Goal: Transaction & Acquisition: Purchase product/service

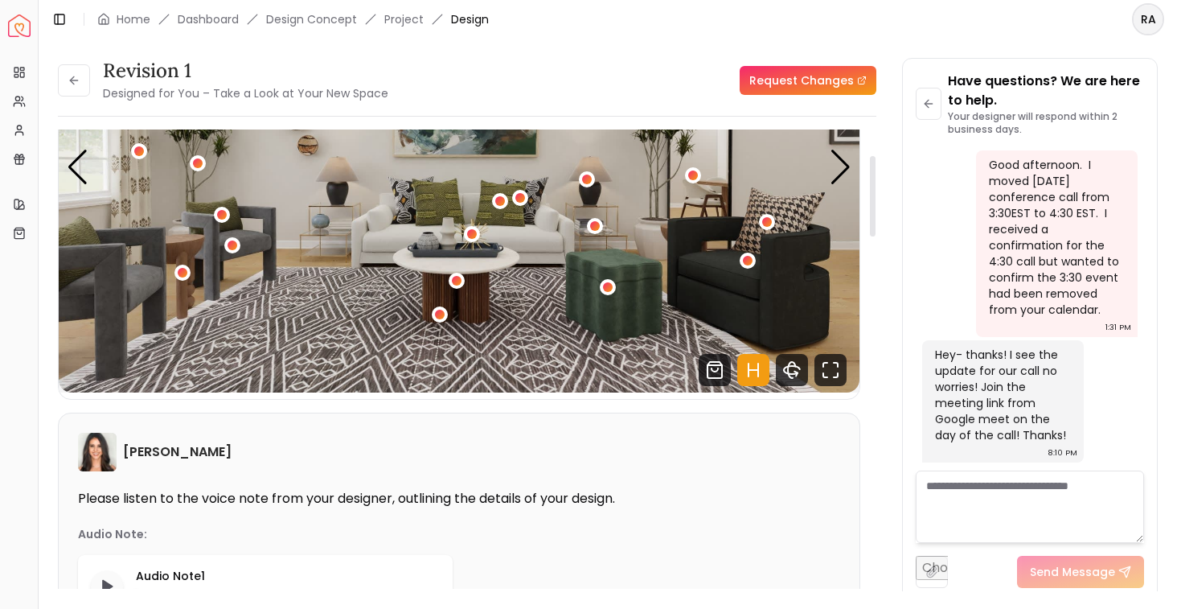
scroll to position [106, 0]
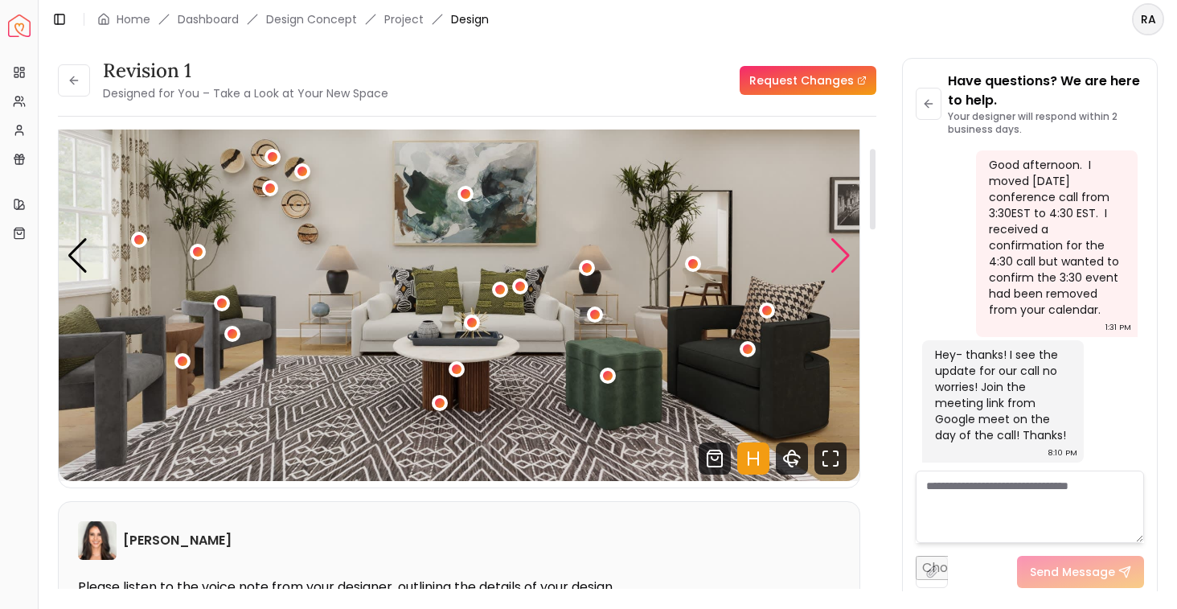
click at [838, 264] on div "Next slide" at bounding box center [841, 255] width 22 height 35
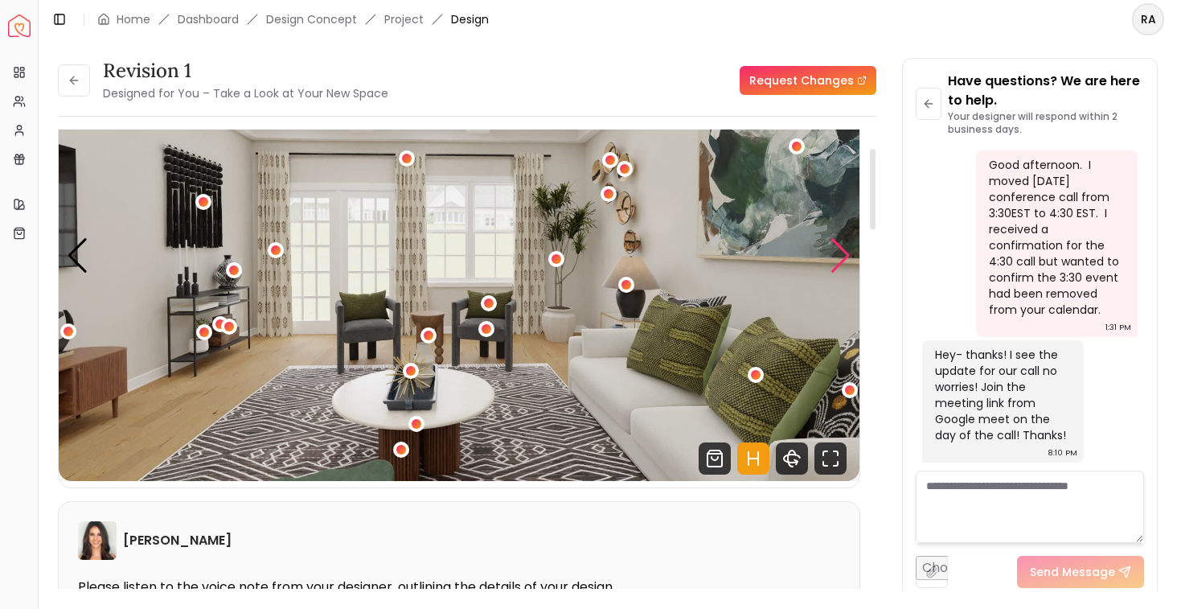
scroll to position [112, 0]
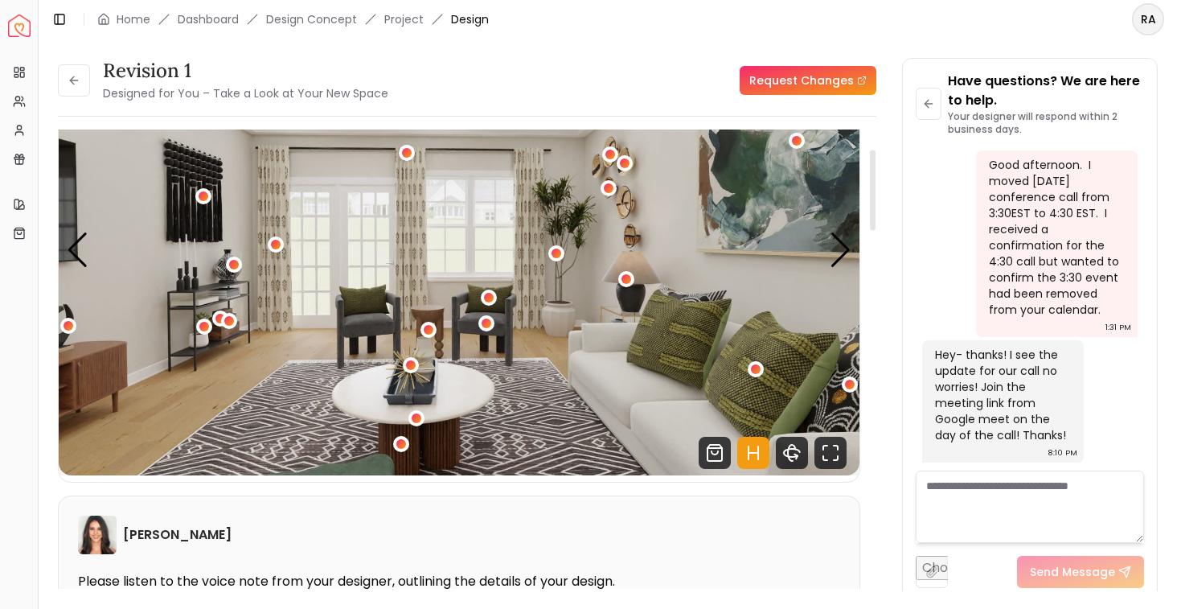
click at [98, 236] on img "2 / 5" at bounding box center [459, 250] width 801 height 450
click at [72, 253] on div "Previous slide" at bounding box center [78, 249] width 22 height 35
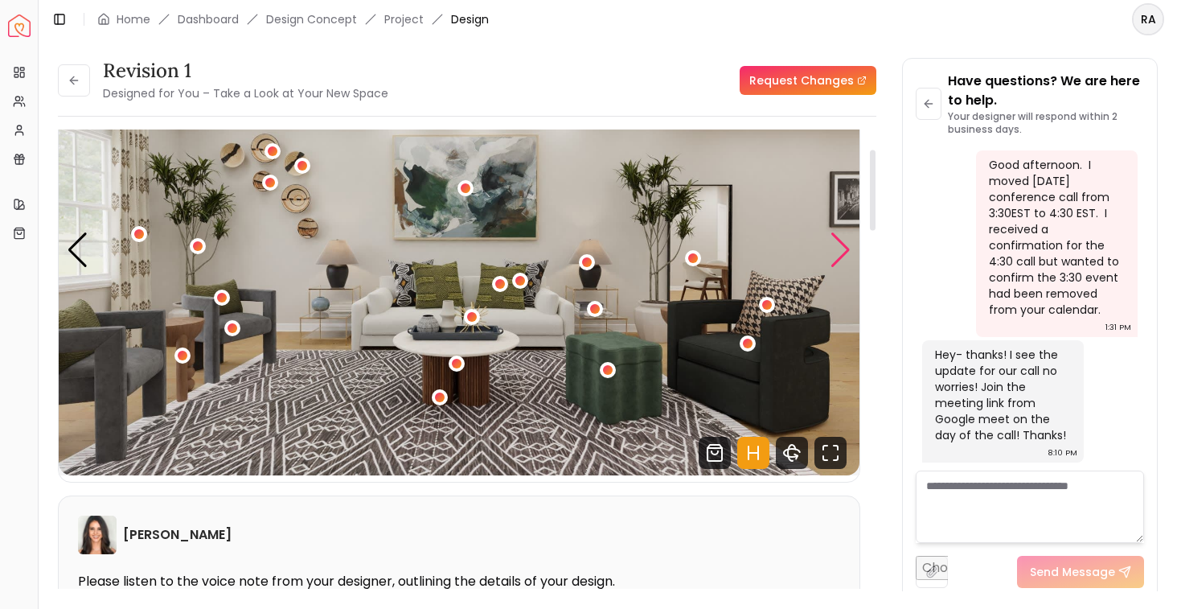
click at [846, 245] on div "Next slide" at bounding box center [841, 249] width 22 height 35
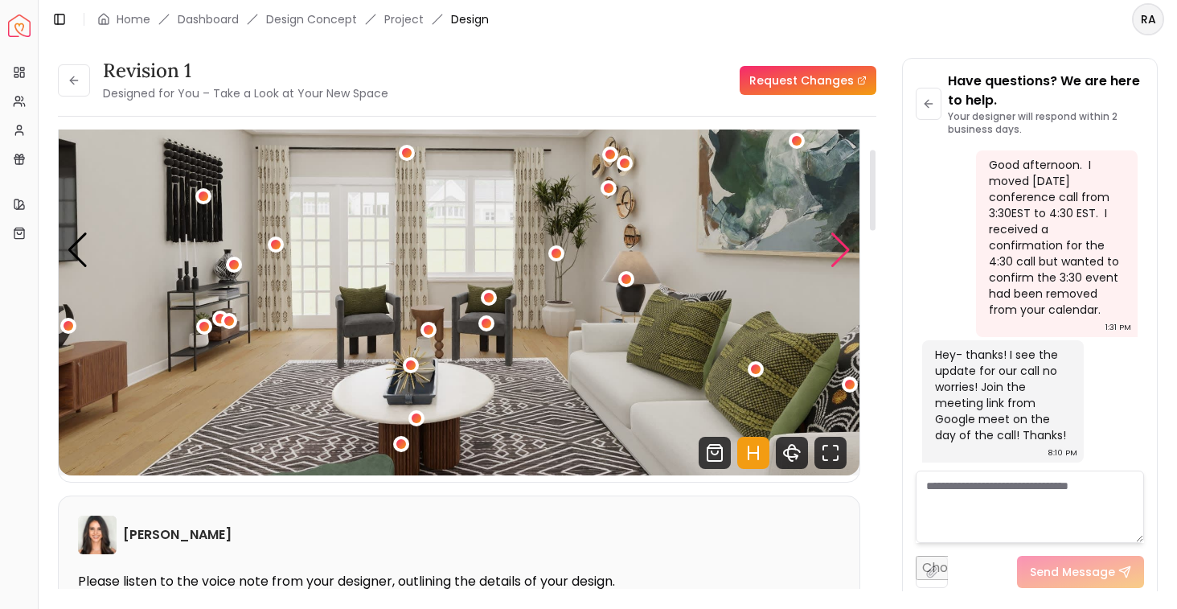
click at [843, 244] on div "Next slide" at bounding box center [841, 249] width 22 height 35
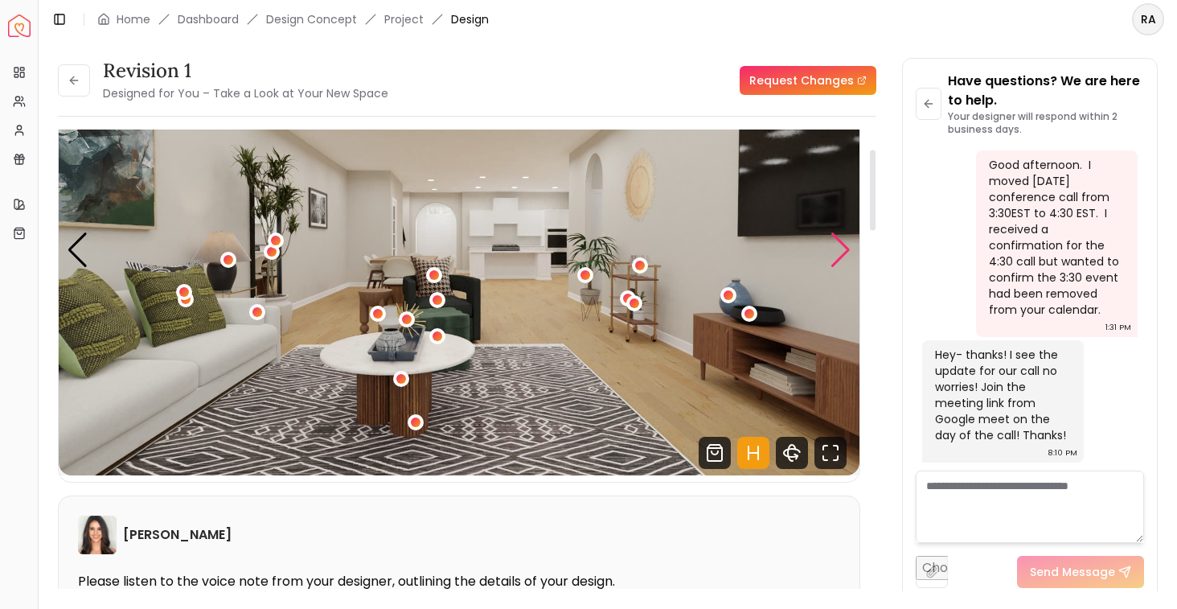
click at [843, 244] on div "Next slide" at bounding box center [841, 249] width 22 height 35
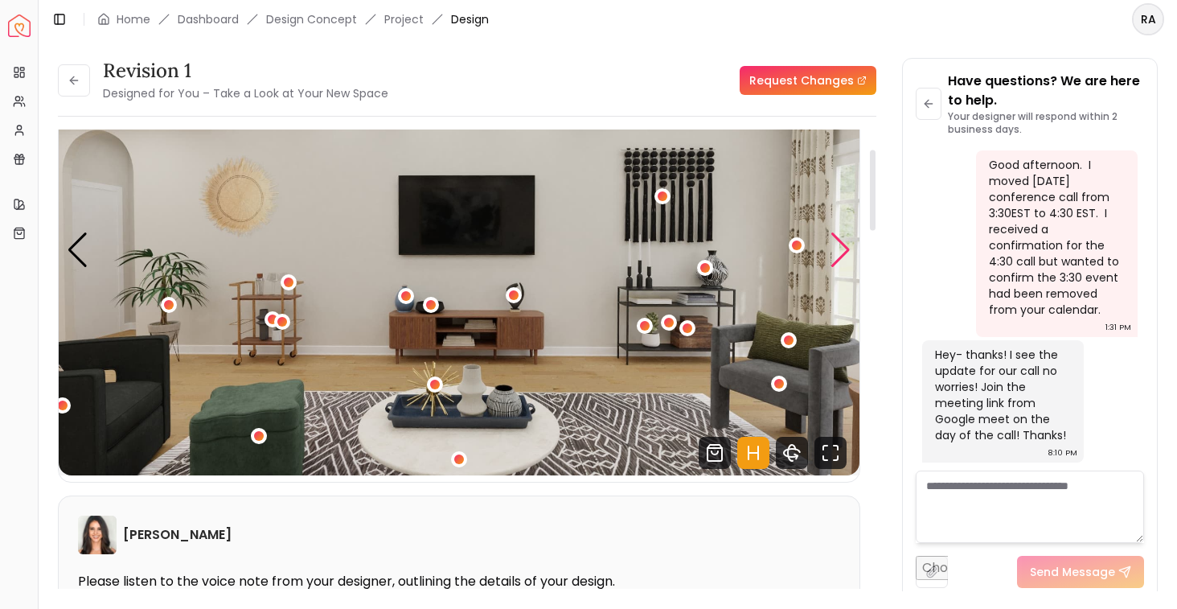
click at [843, 244] on div "Next slide" at bounding box center [841, 249] width 22 height 35
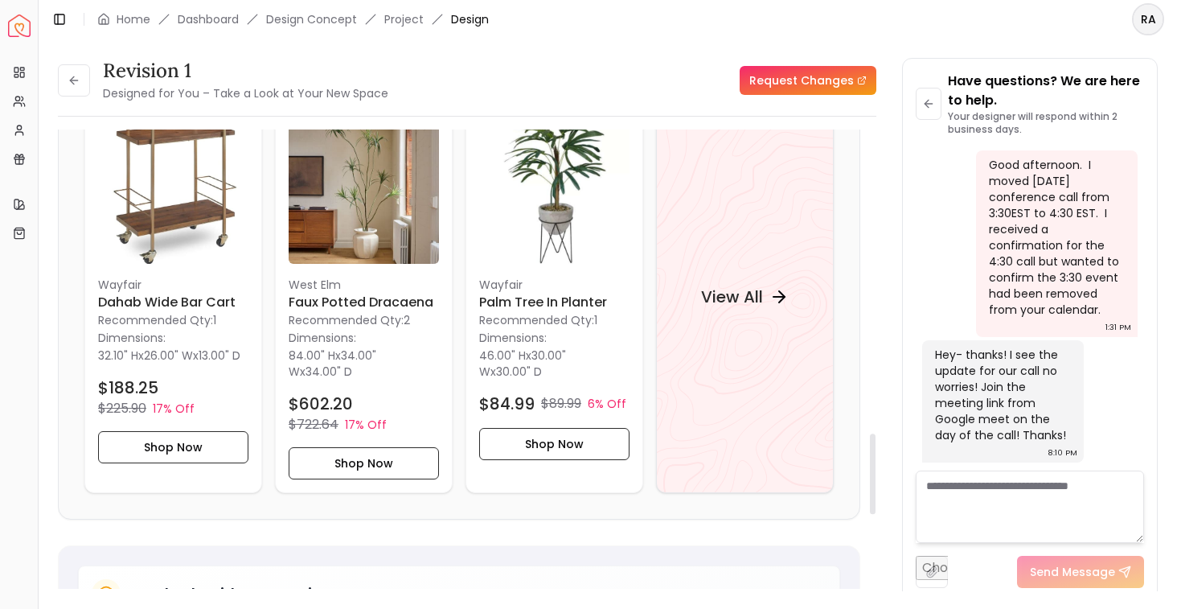
scroll to position [1726, 0]
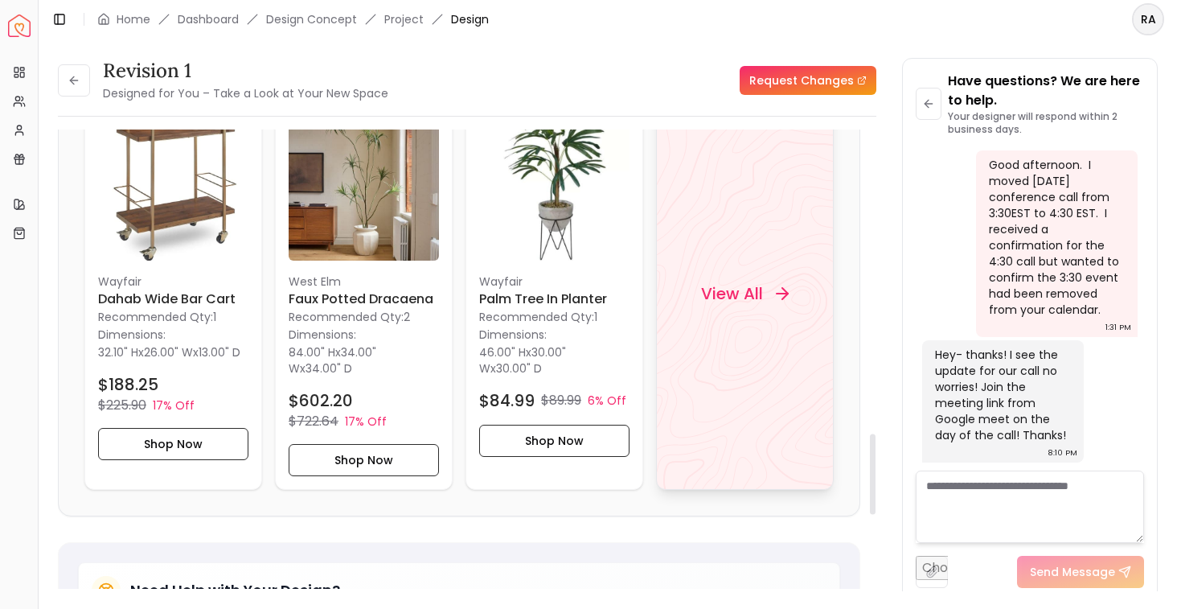
click at [769, 314] on div "View All" at bounding box center [745, 293] width 126 height 48
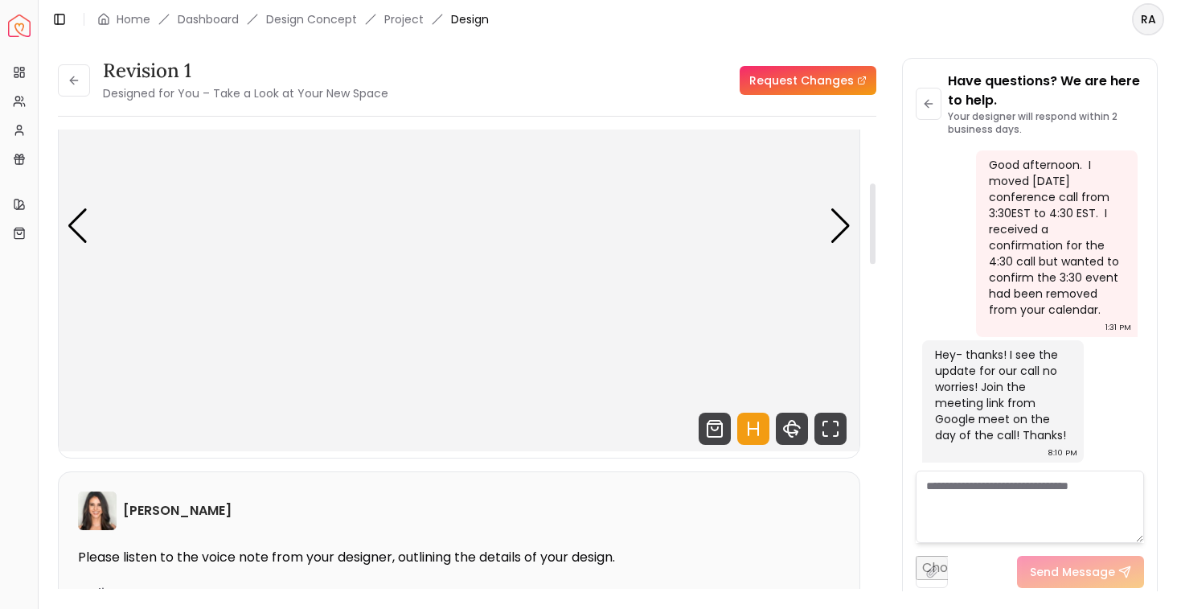
scroll to position [0, 0]
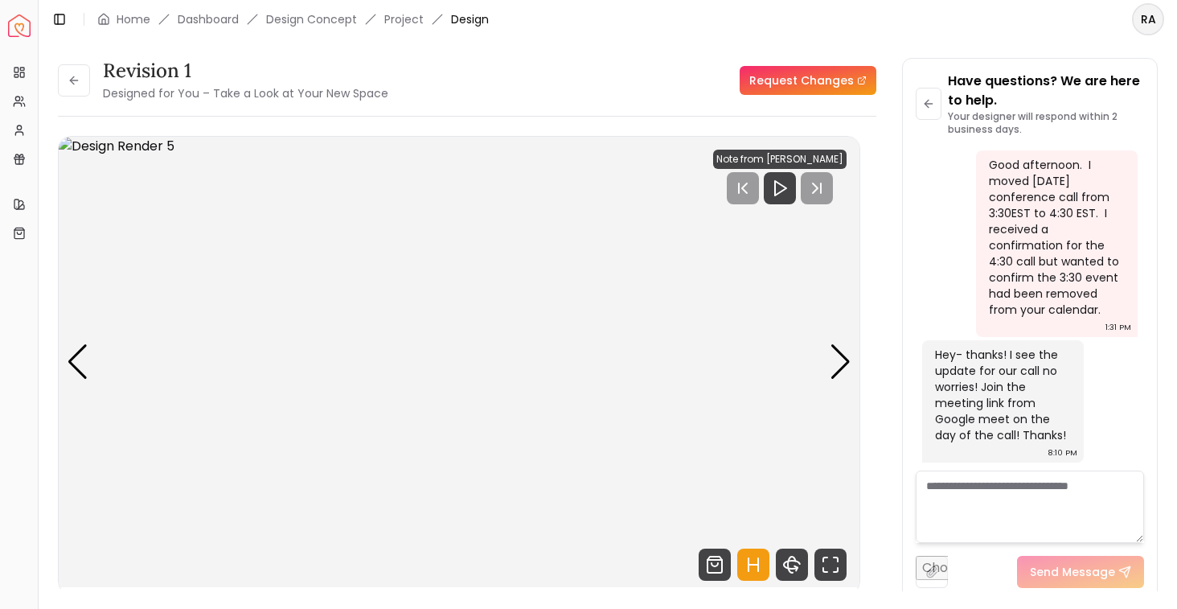
click at [298, 24] on li "Design Concept" at bounding box center [311, 19] width 91 height 16
click at [232, 23] on link "Dashboard" at bounding box center [208, 19] width 61 height 16
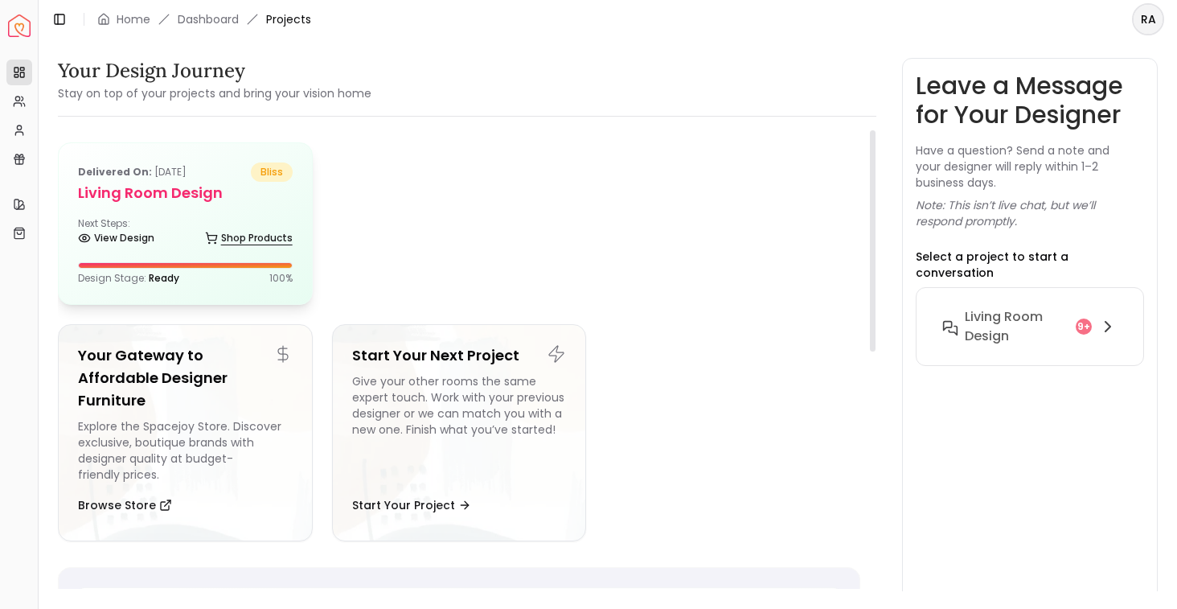
click at [249, 228] on link "Shop Products" at bounding box center [249, 238] width 88 height 23
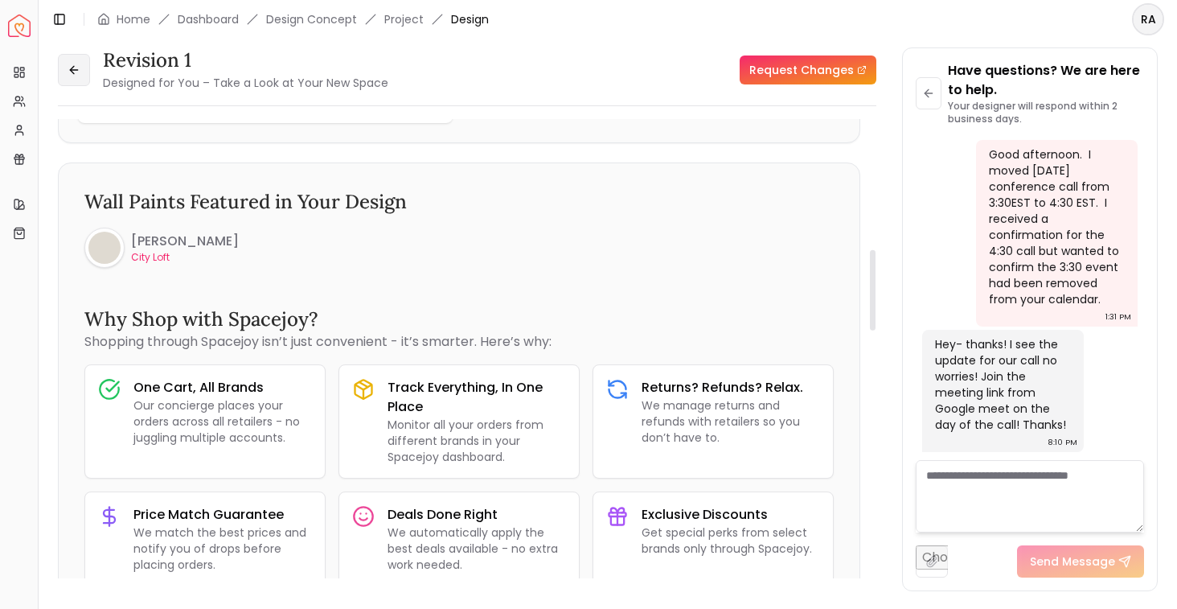
scroll to position [783, 0]
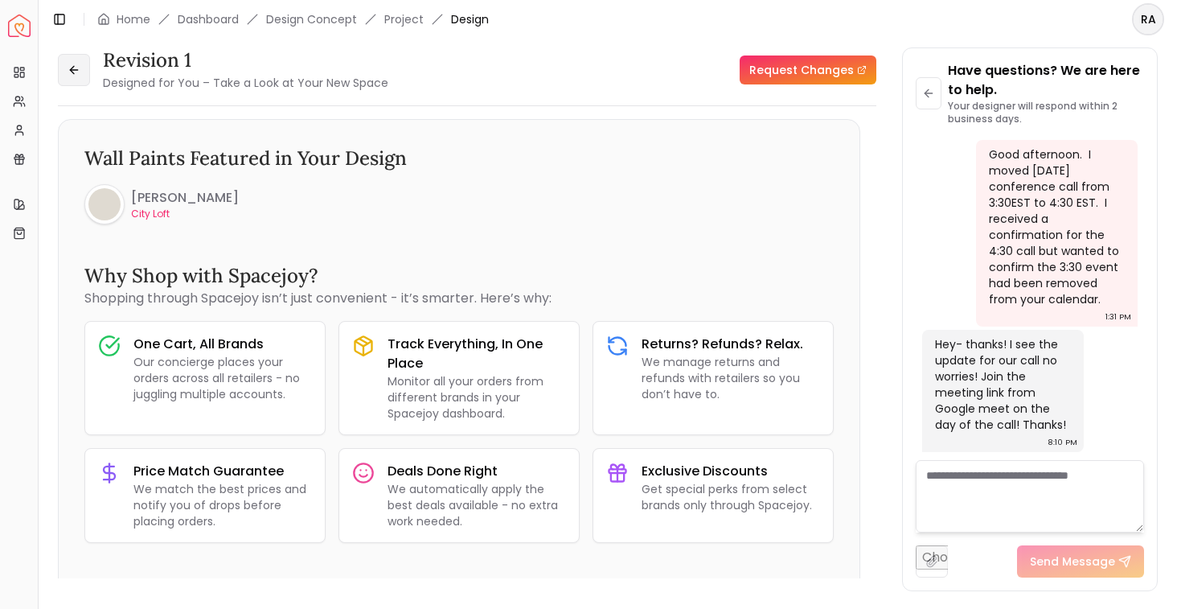
click at [76, 70] on icon at bounding box center [74, 70] width 13 height 13
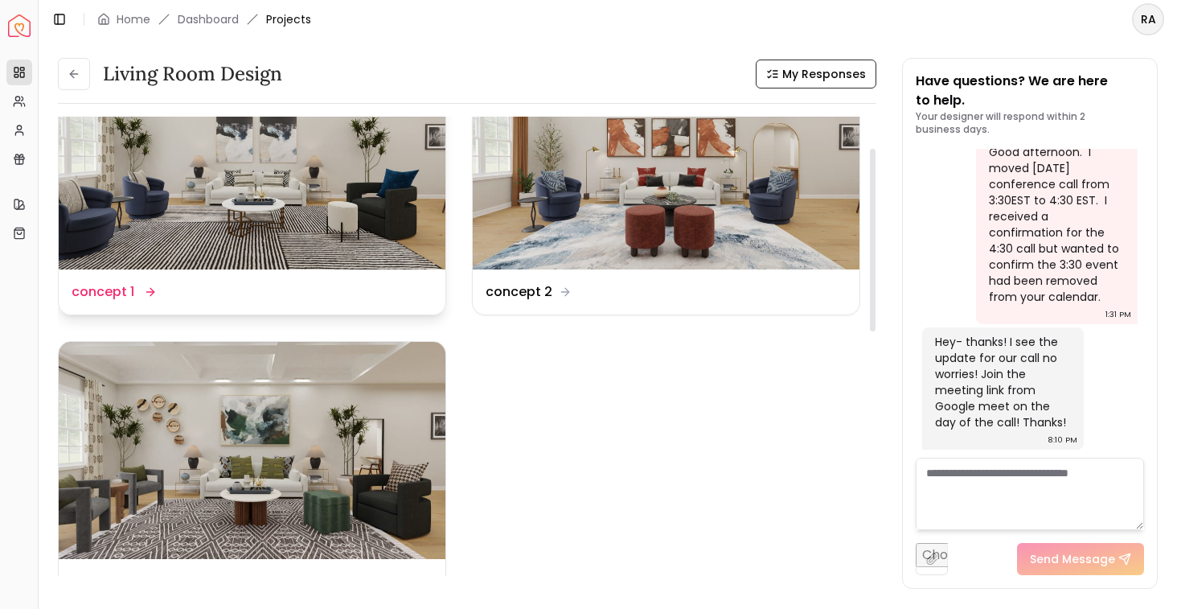
scroll to position [80, 0]
click at [277, 209] on img at bounding box center [252, 160] width 387 height 218
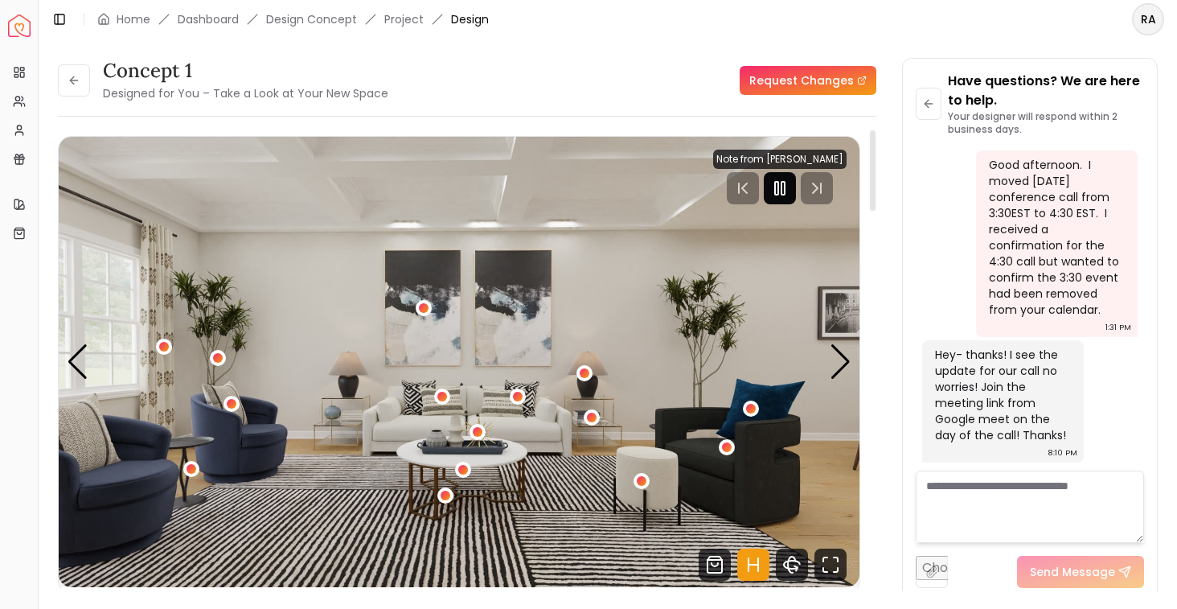
click at [783, 181] on icon "Pause" at bounding box center [779, 188] width 19 height 19
click at [461, 469] on div "1 / 5" at bounding box center [463, 469] width 12 height 12
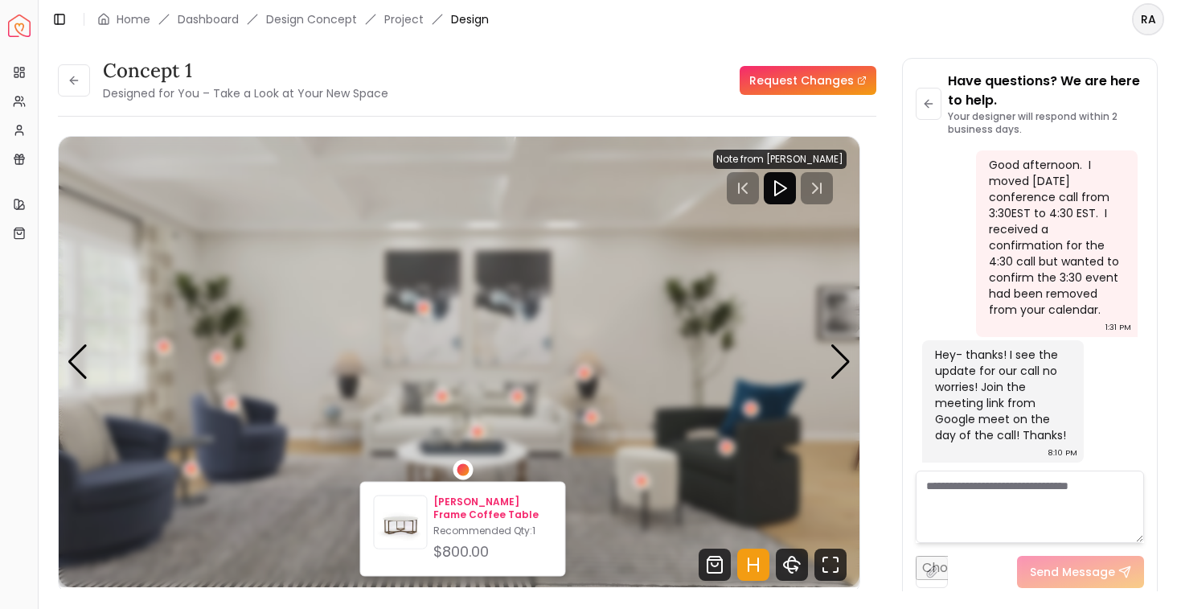
click at [464, 506] on p "[PERSON_NAME] Frame Coffee Table" at bounding box center [492, 508] width 118 height 26
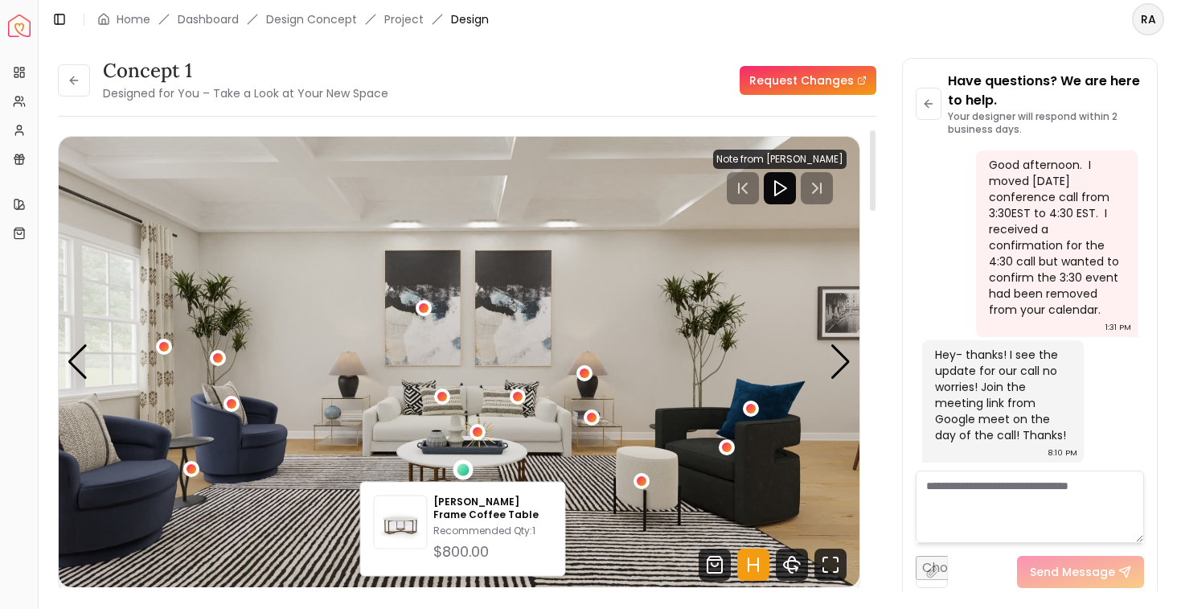
click at [437, 371] on img "1 / 5" at bounding box center [459, 362] width 801 height 450
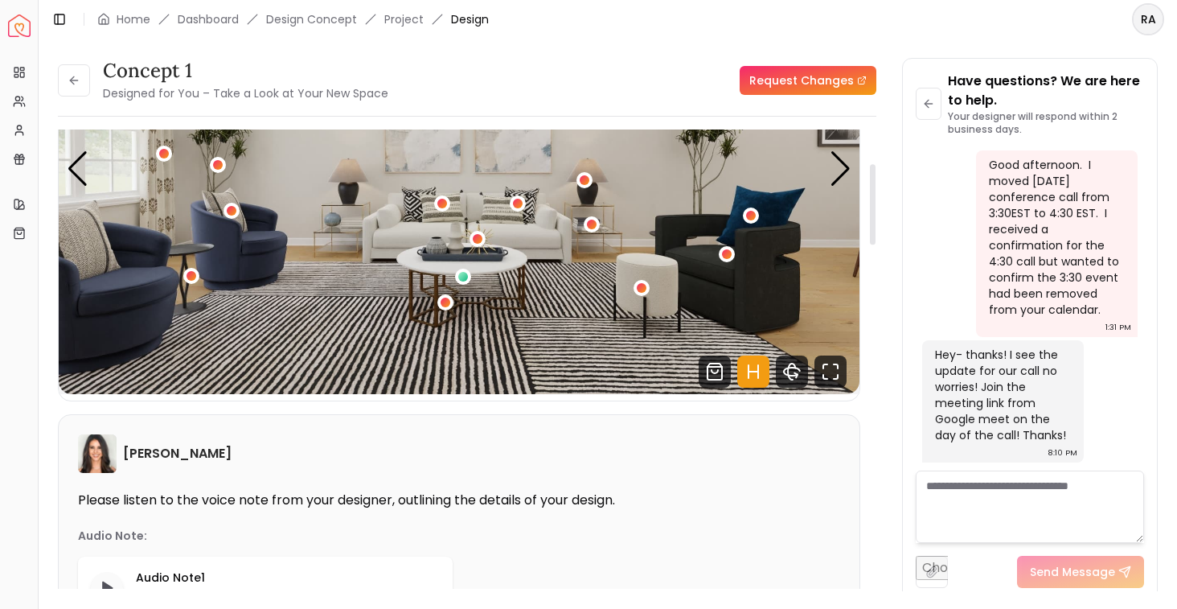
scroll to position [54, 0]
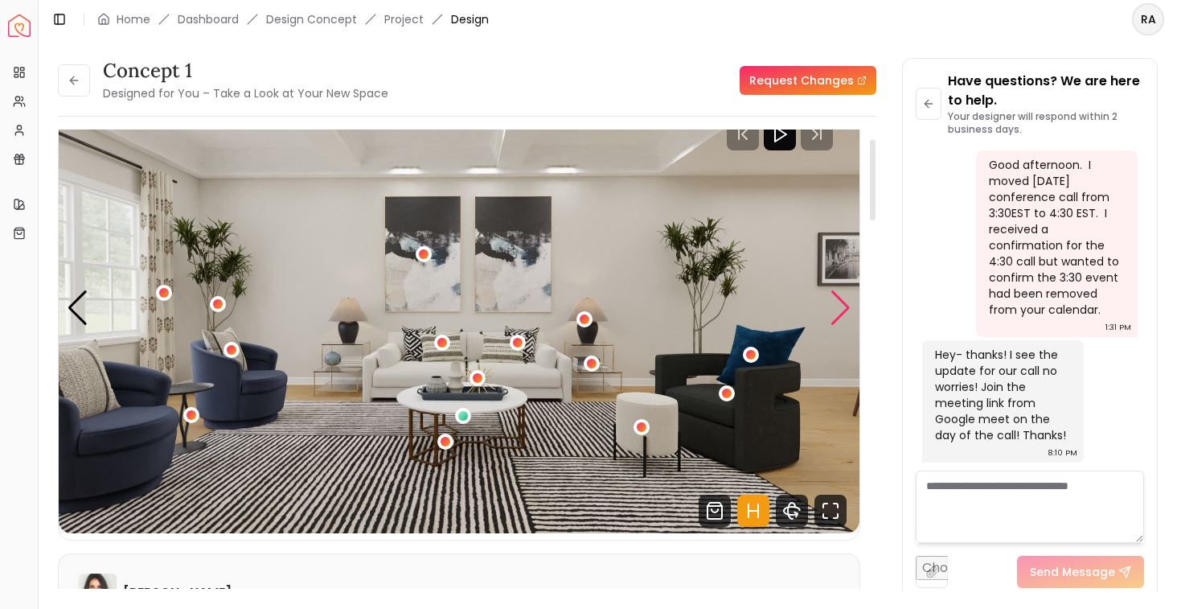
click at [835, 314] on div "Next slide" at bounding box center [841, 307] width 22 height 35
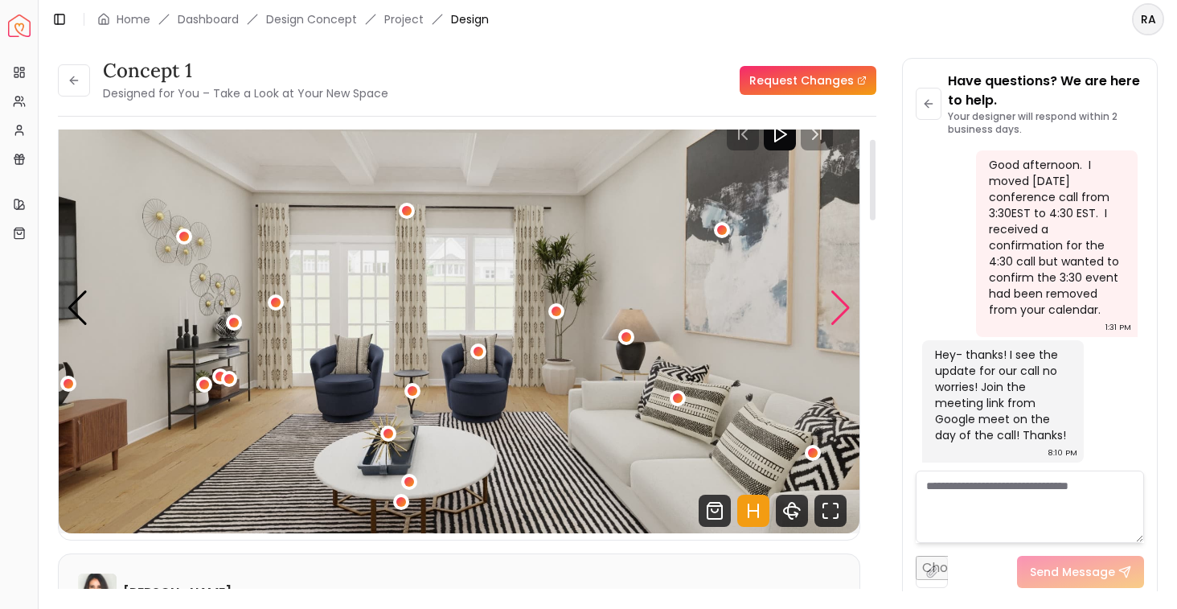
click at [835, 314] on div "Next slide" at bounding box center [841, 307] width 22 height 35
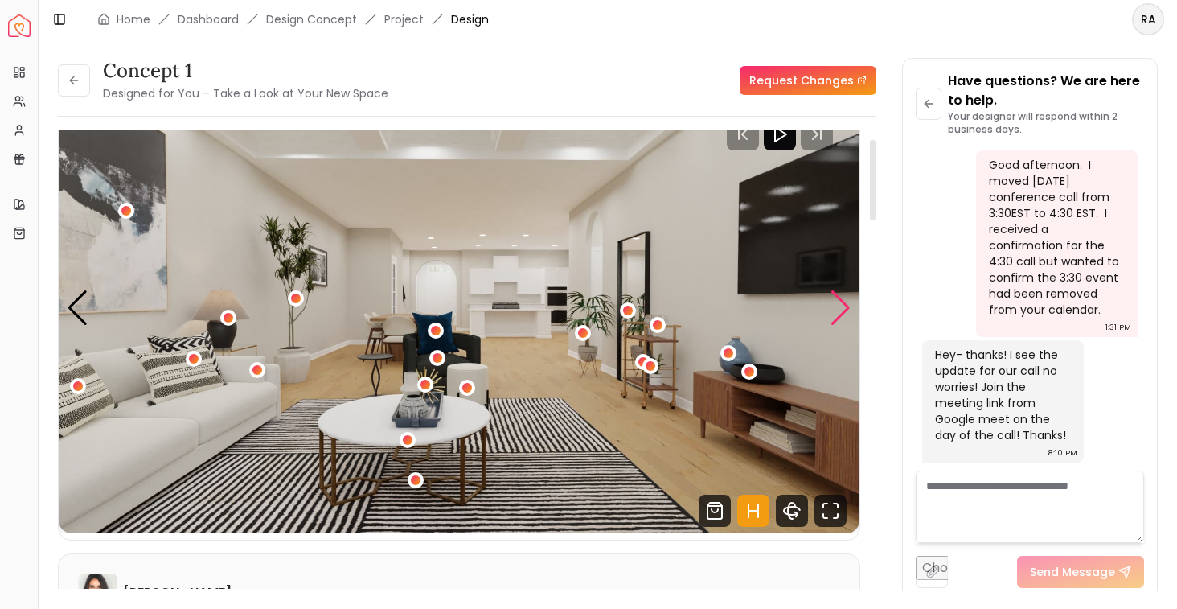
click at [835, 314] on div "Next slide" at bounding box center [841, 307] width 22 height 35
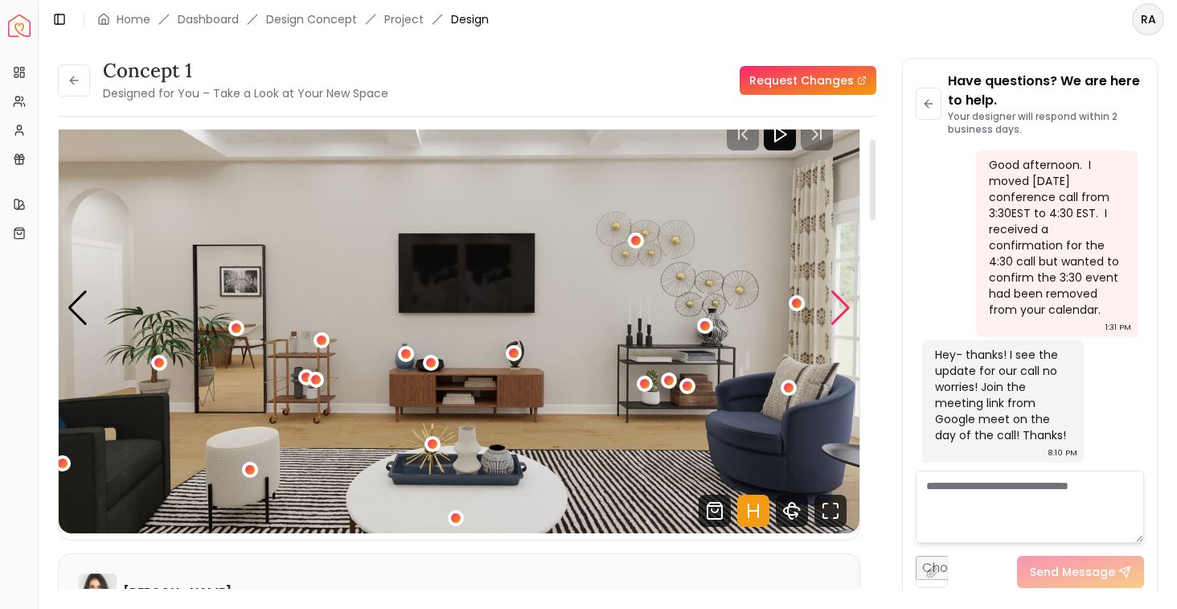
click at [835, 314] on div "Next slide" at bounding box center [841, 307] width 22 height 35
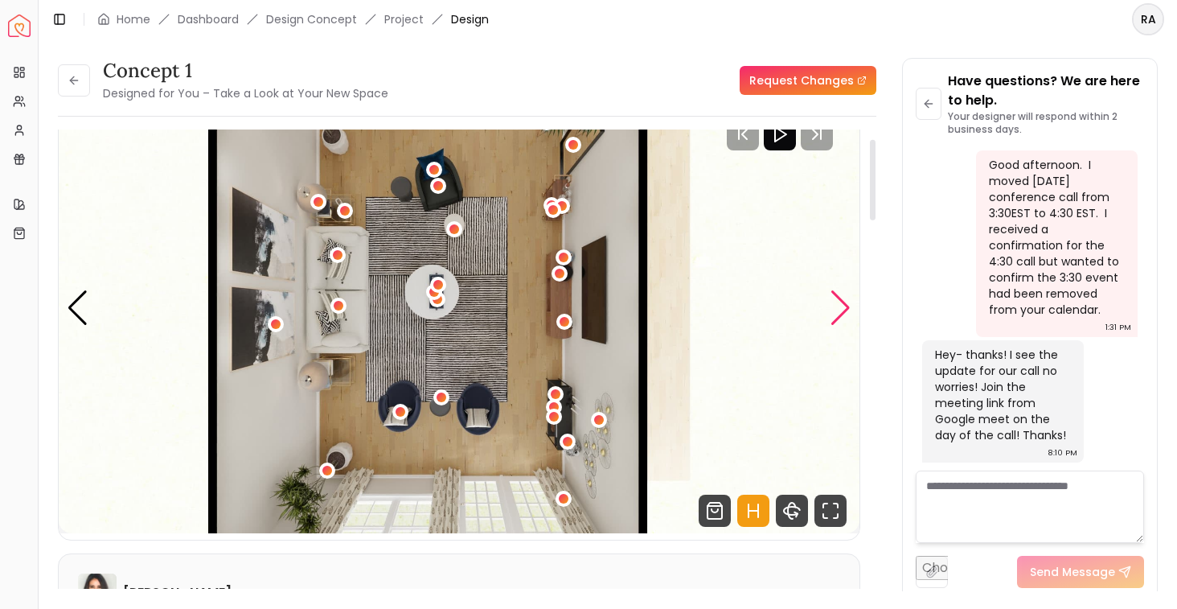
click at [835, 314] on div "Next slide" at bounding box center [841, 307] width 22 height 35
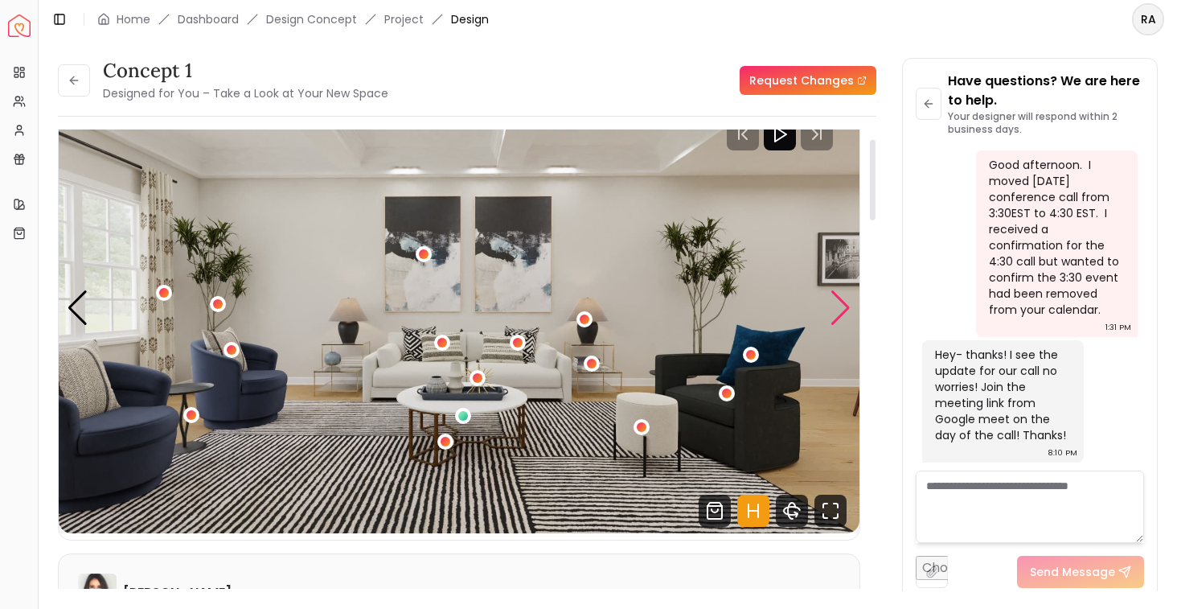
click at [835, 314] on div "Next slide" at bounding box center [841, 307] width 22 height 35
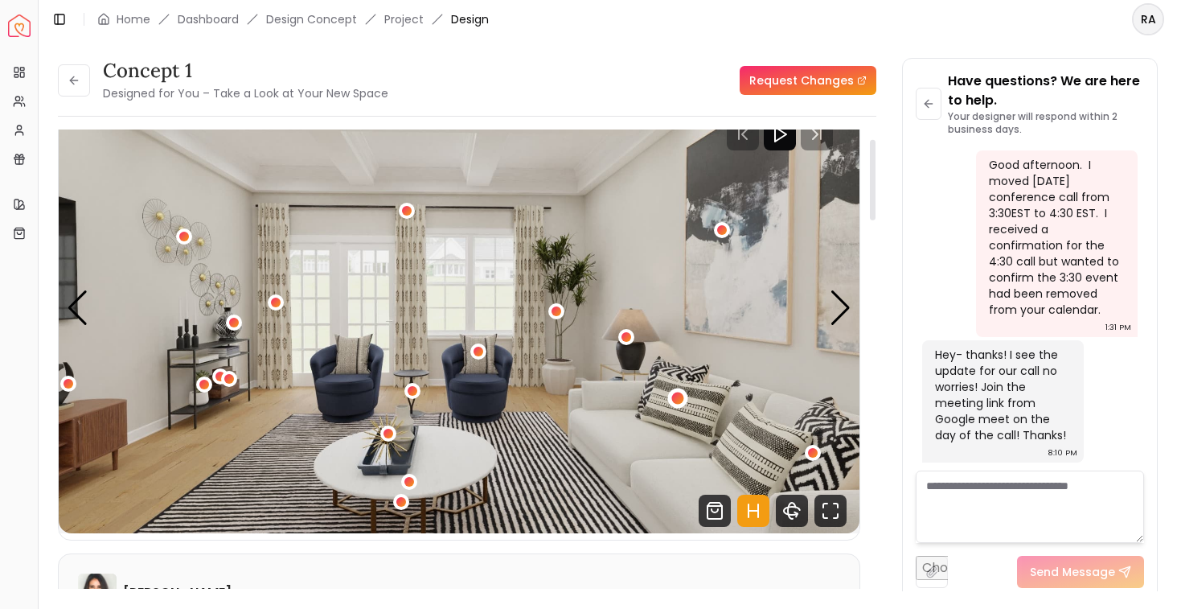
click at [674, 401] on div "2 / 5" at bounding box center [678, 398] width 12 height 12
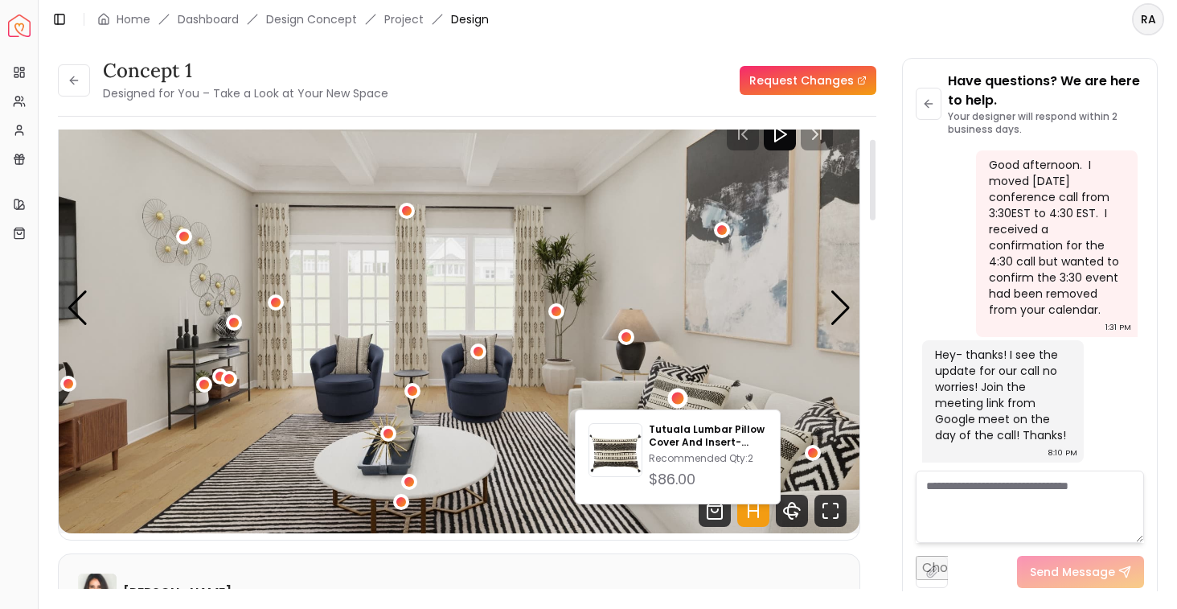
click at [806, 240] on img "2 / 5" at bounding box center [459, 308] width 801 height 450
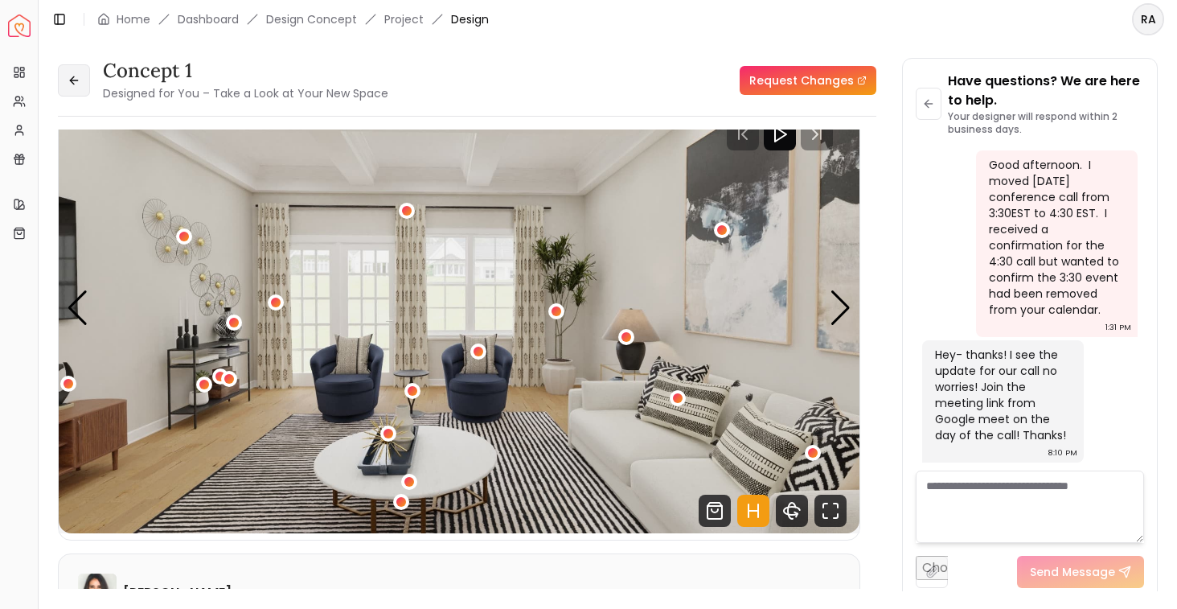
click at [78, 79] on icon at bounding box center [74, 80] width 13 height 13
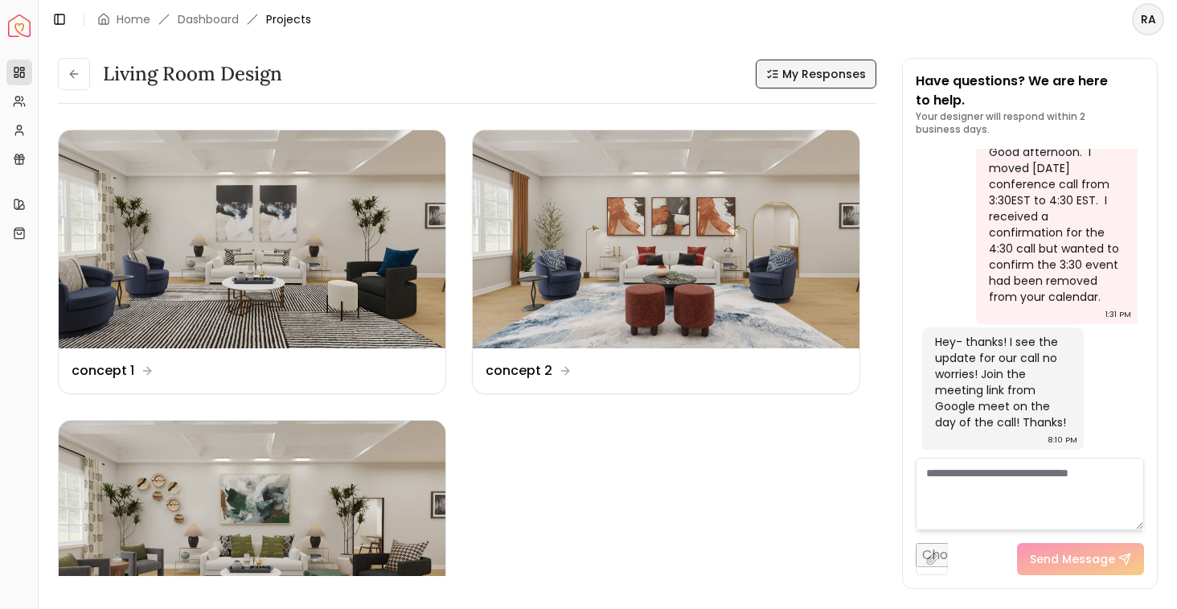
click at [790, 78] on span "My Responses" at bounding box center [824, 74] width 84 height 16
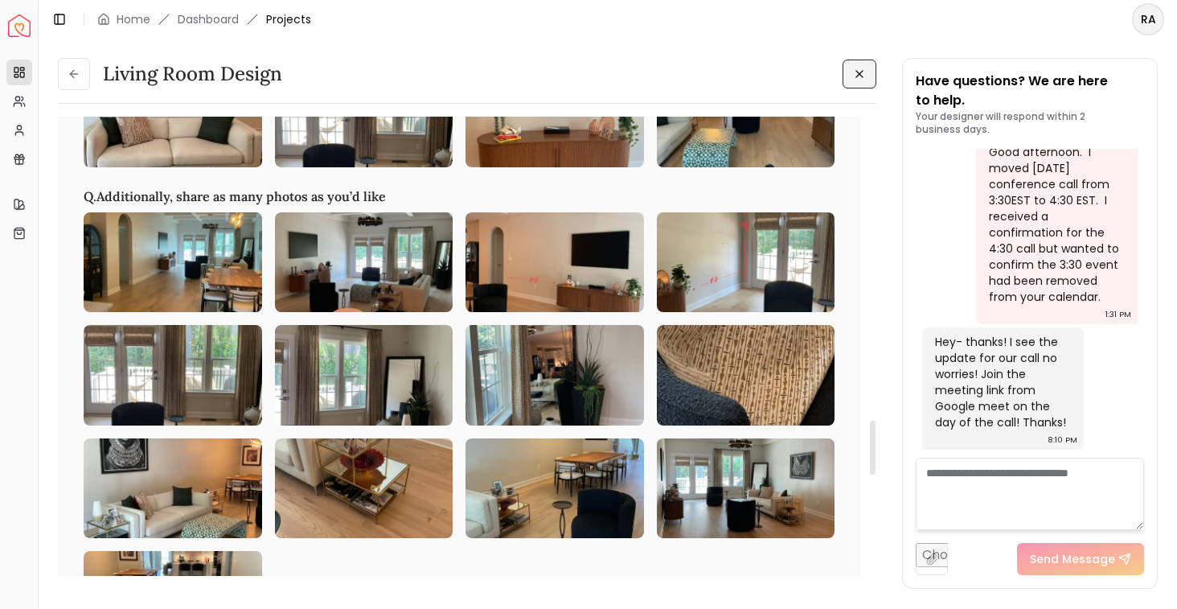
scroll to position [2641, 0]
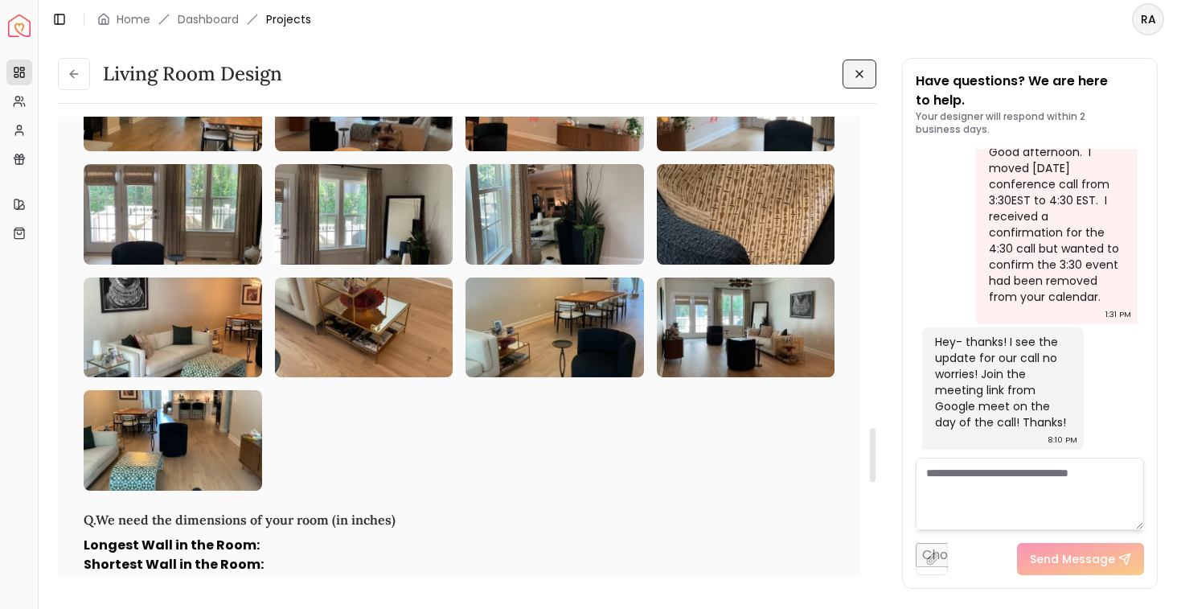
click at [747, 265] on img at bounding box center [746, 214] width 179 height 101
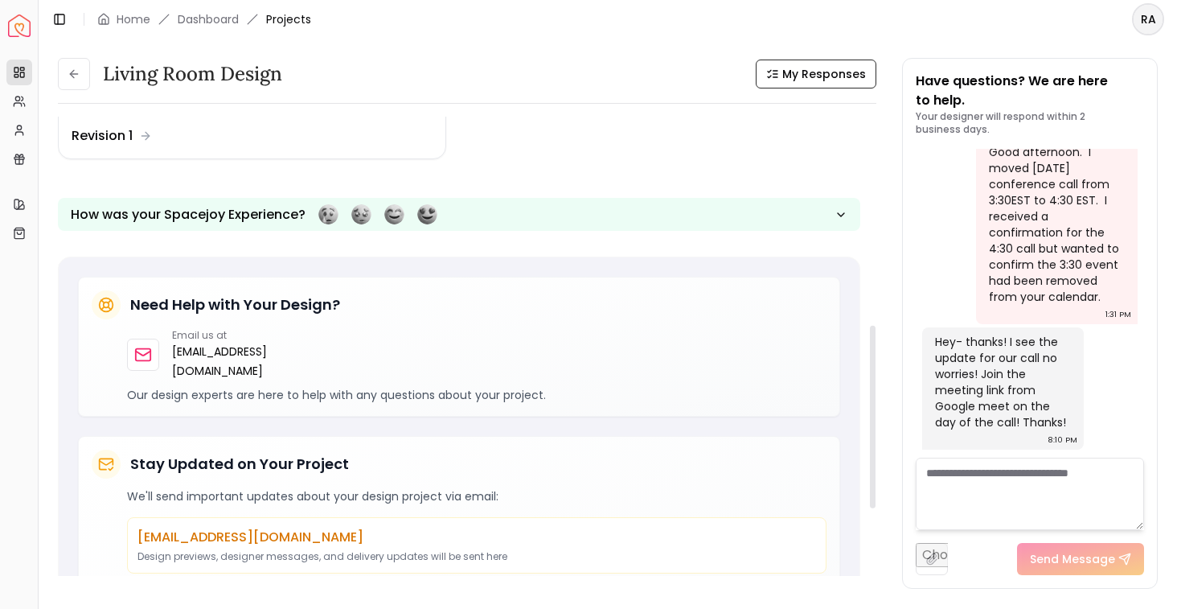
scroll to position [527, 0]
